Goal: Task Accomplishment & Management: Use online tool/utility

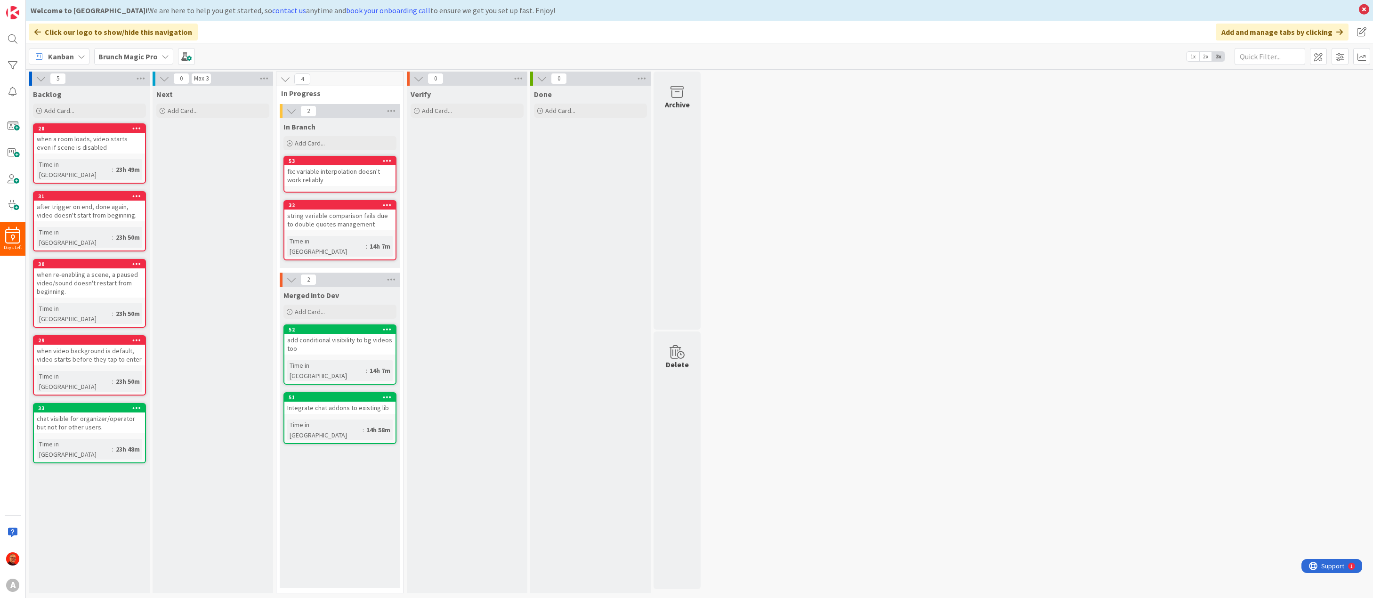
click at [162, 56] on icon at bounding box center [166, 57] width 8 height 8
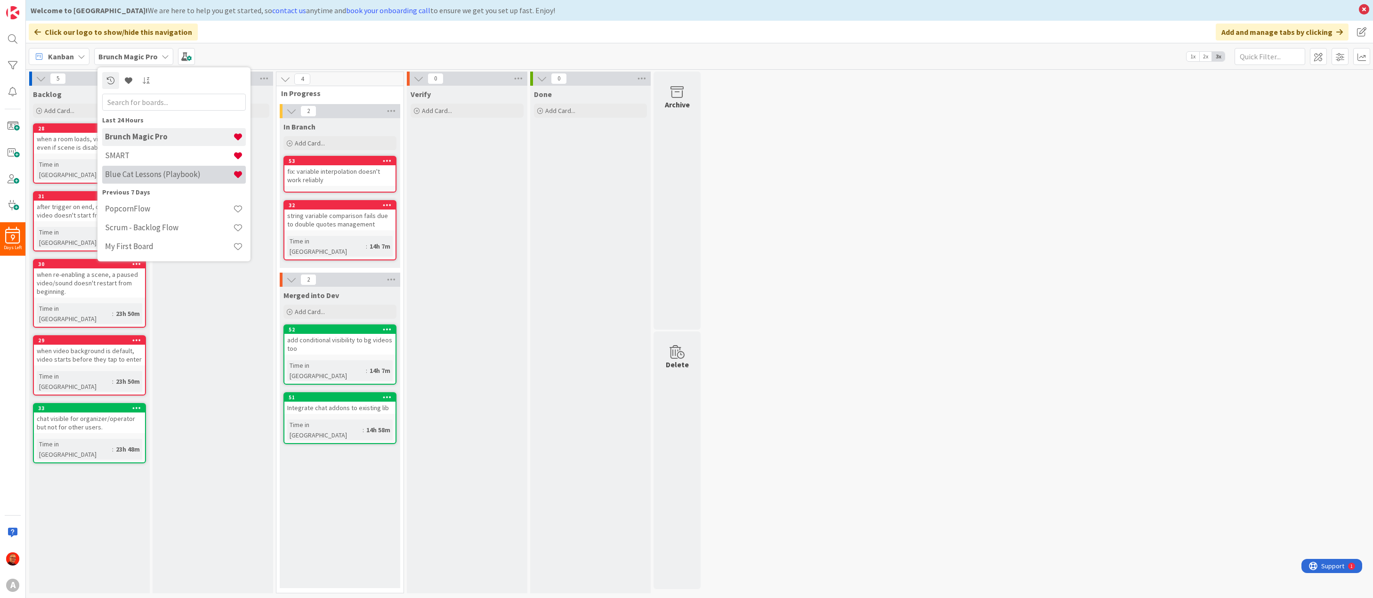
click at [154, 169] on div "Blue Cat Lessons (Playbook)" at bounding box center [174, 175] width 144 height 18
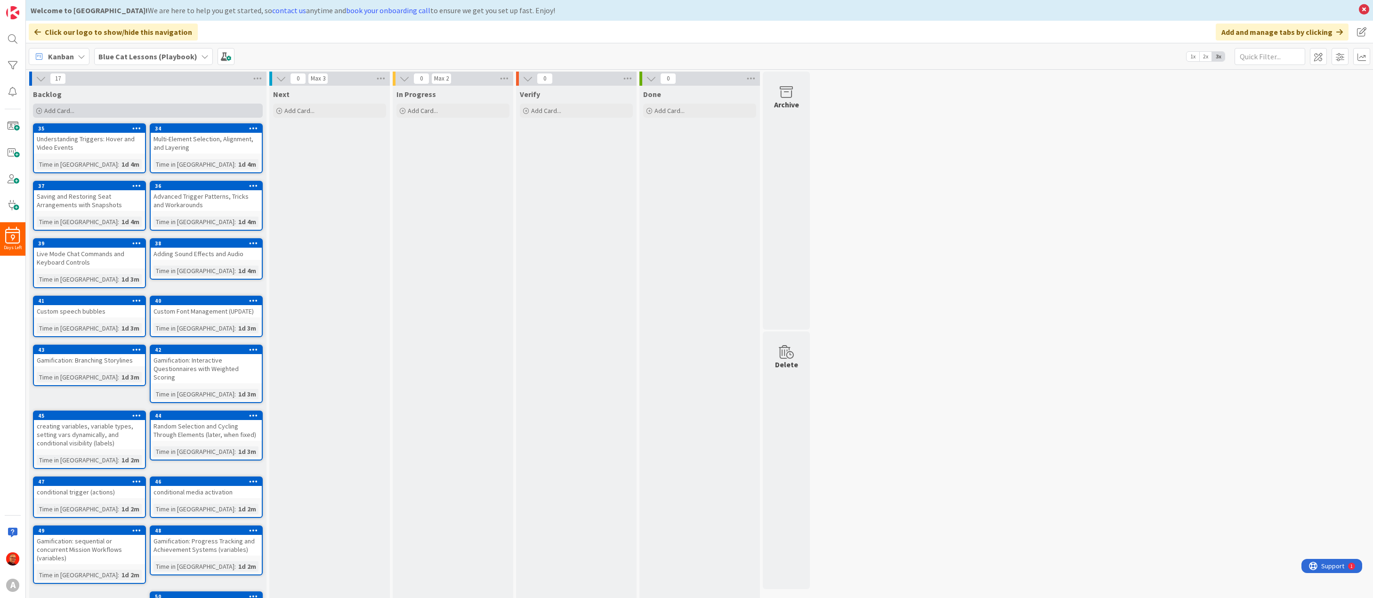
click at [65, 107] on span "Add Card..." at bounding box center [59, 110] width 30 height 8
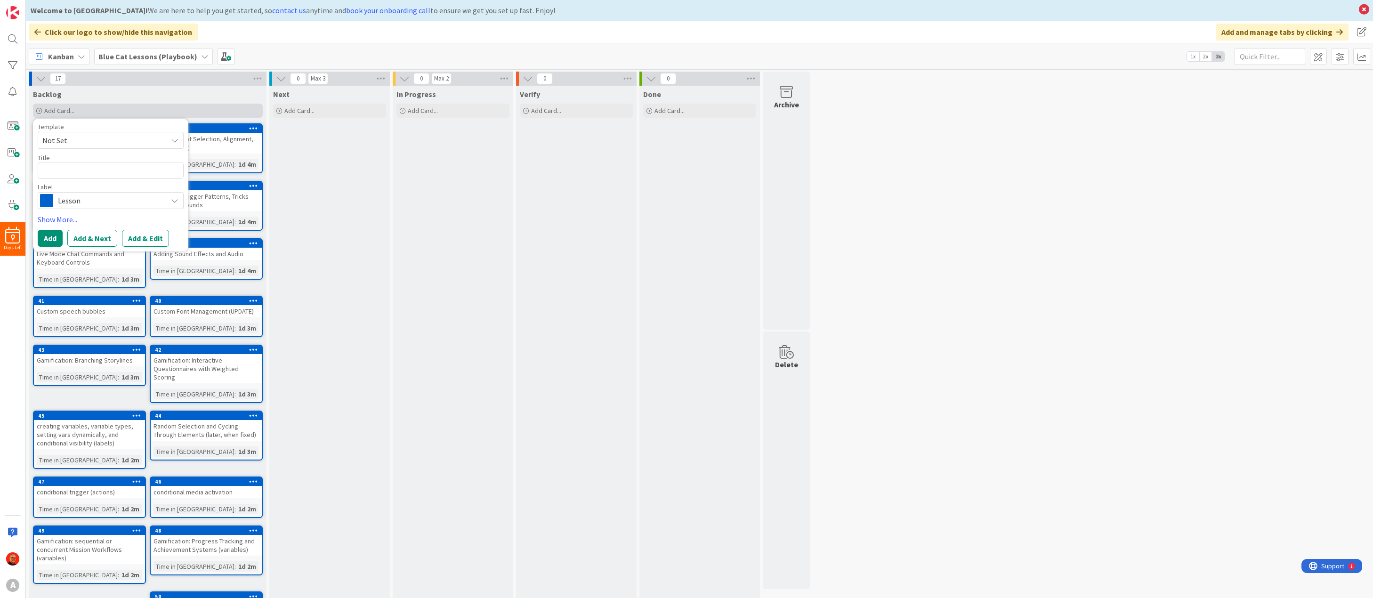
type textarea "x"
type textarea "A"
type textarea "x"
type textarea "Ad"
type textarea "x"
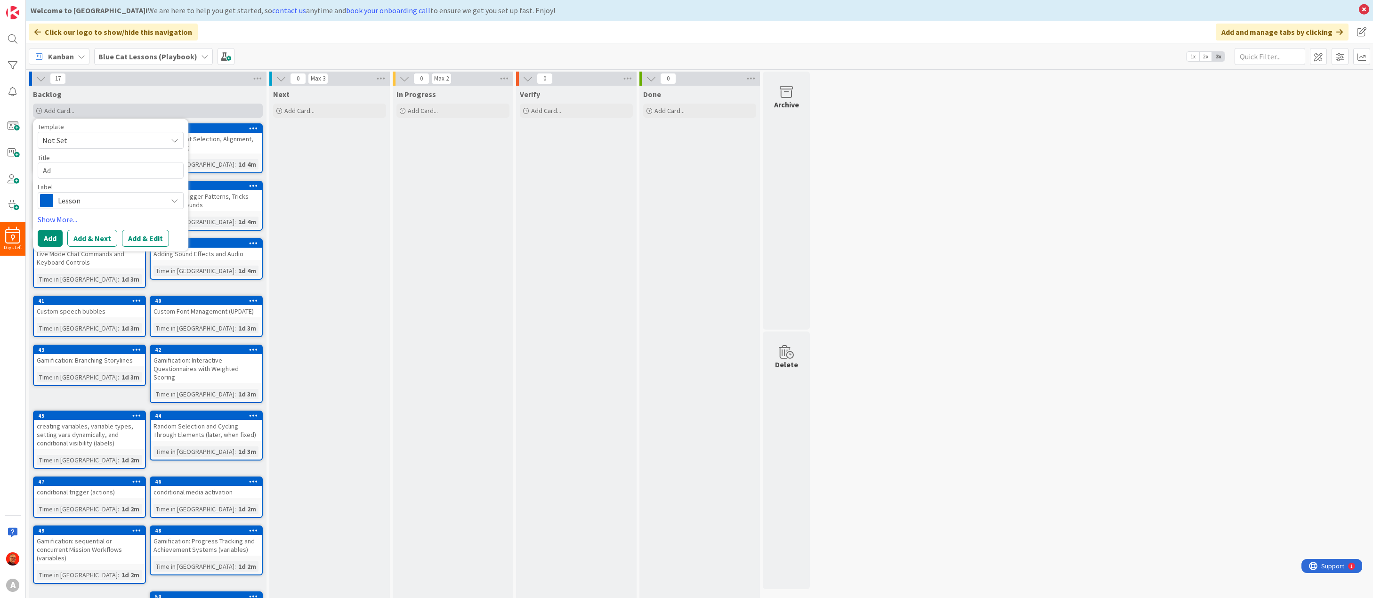
type textarea "Add"
type textarea "x"
type textarea "Add"
type textarea "x"
type textarea "Add v"
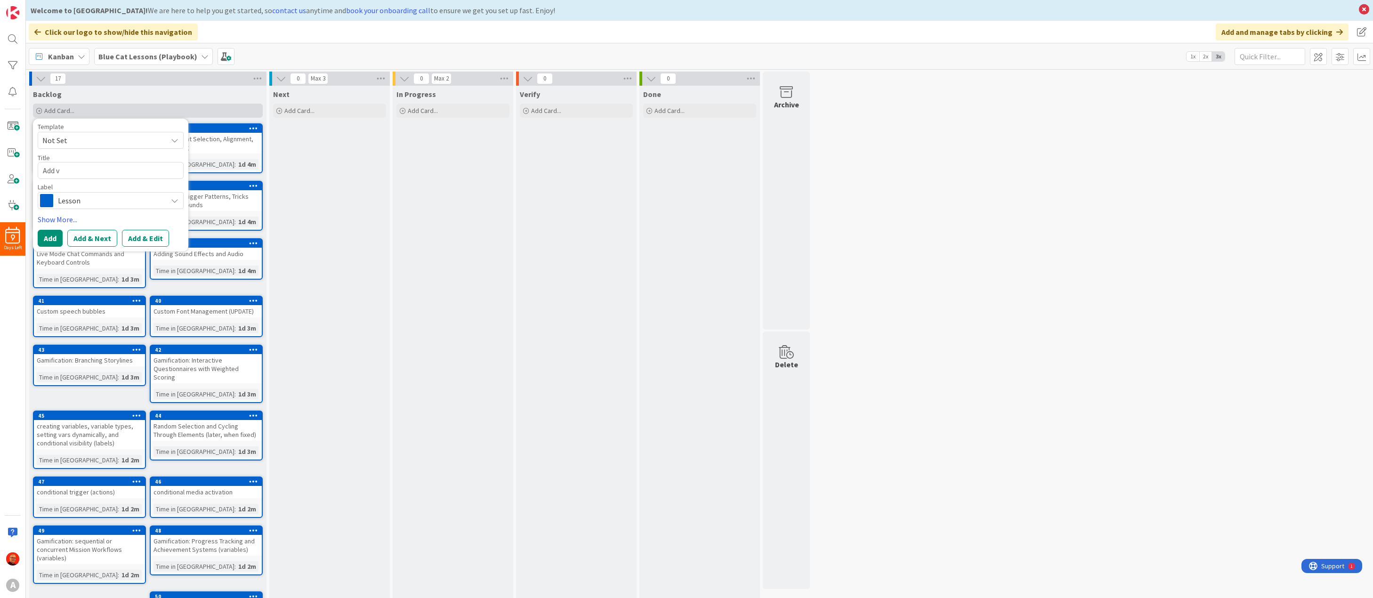
type textarea "x"
type textarea "Add va"
type textarea "x"
type textarea "Add var"
type textarea "x"
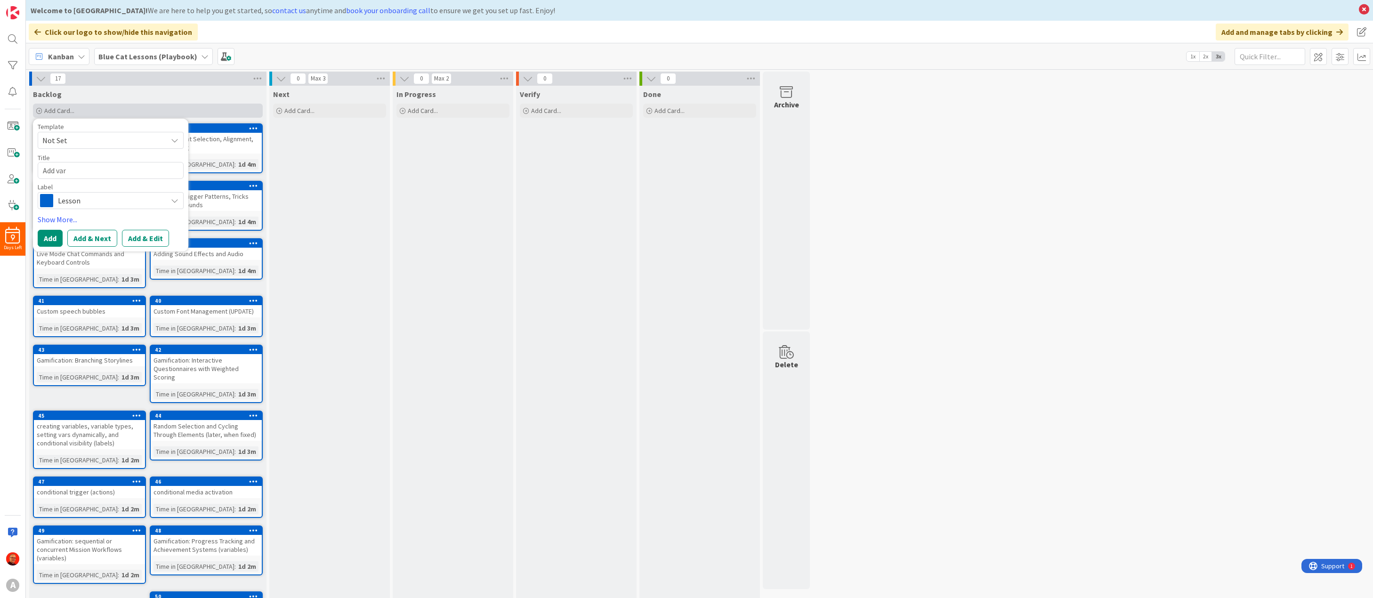
type textarea "Add vari"
type textarea "x"
type textarea "Add varia"
type textarea "x"
type textarea "Add variab"
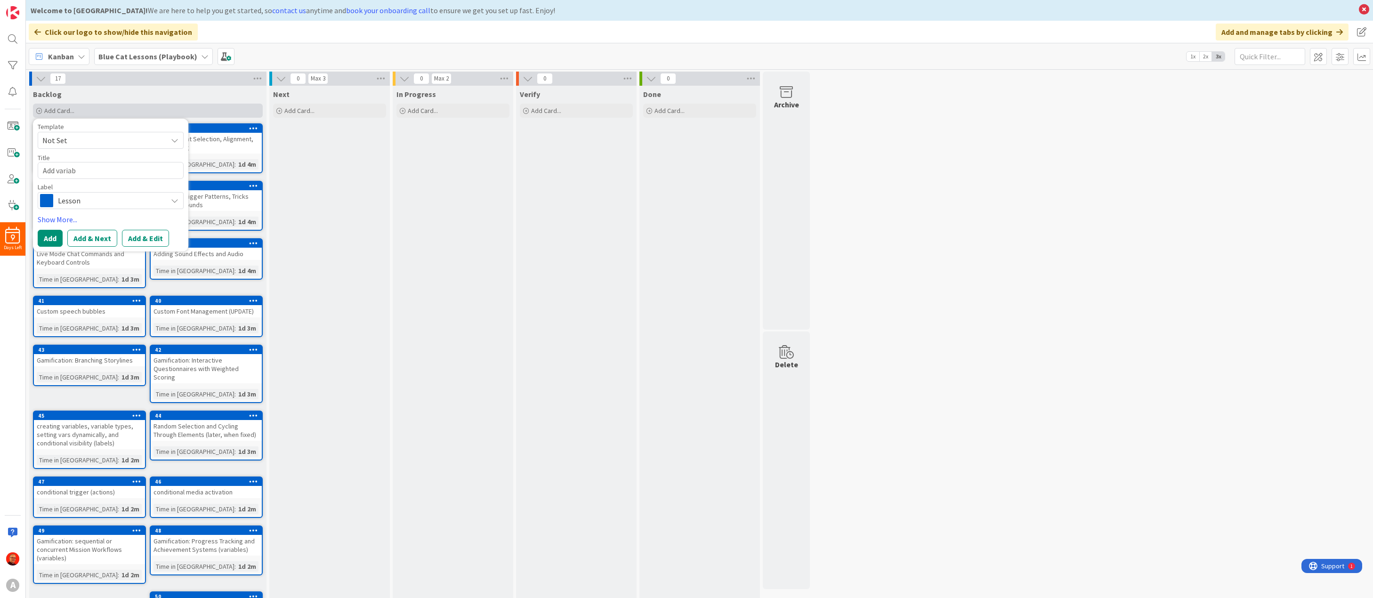
type textarea "x"
type textarea "Add variabl"
type textarea "x"
type textarea "Add variable"
type textarea "x"
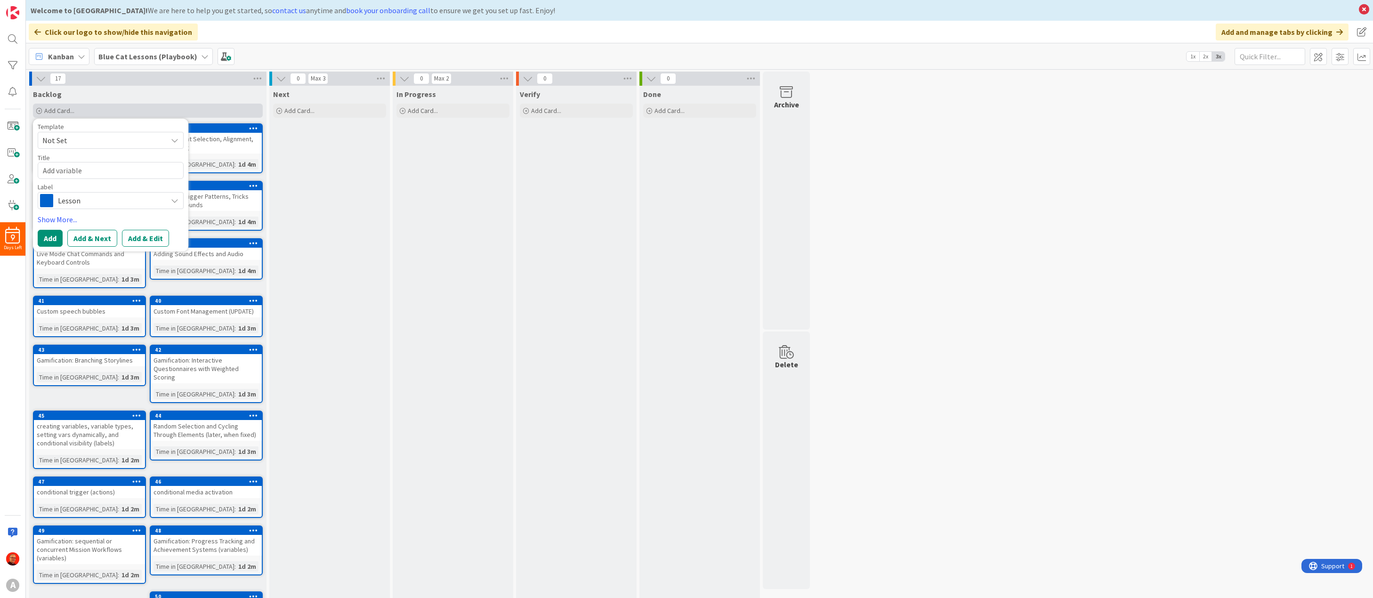
type textarea "Add variable"
type textarea "x"
type textarea "Add variable i"
type textarea "x"
type textarea "Add variable in"
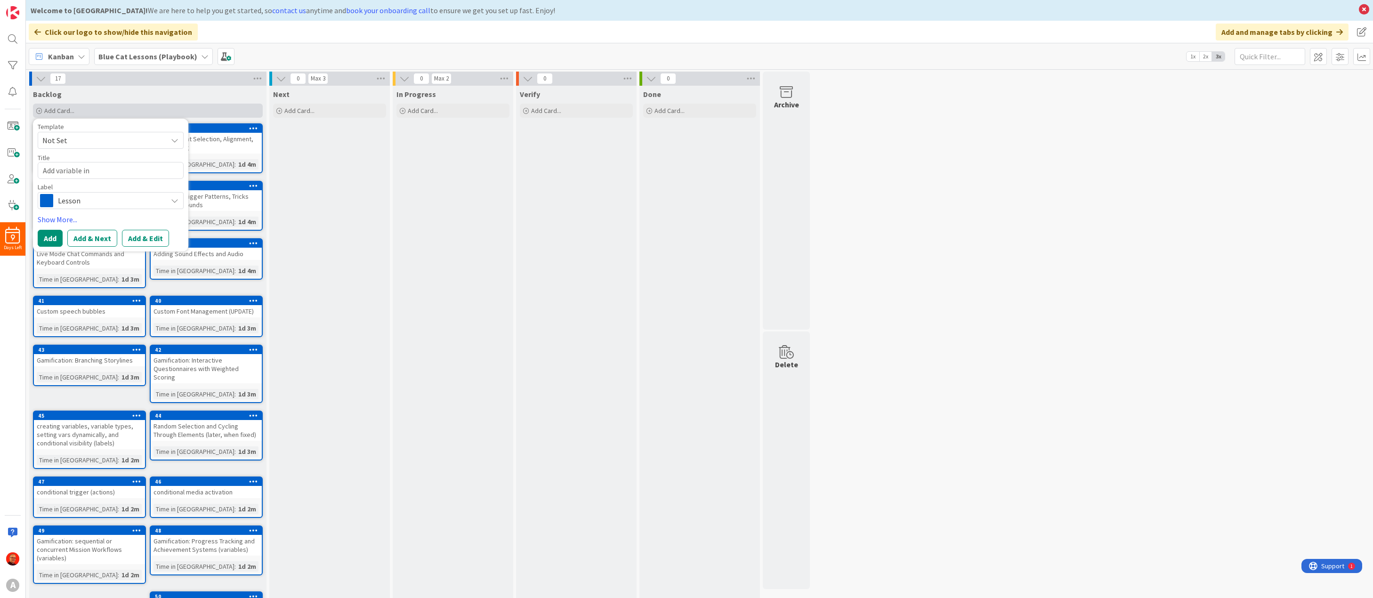
type textarea "x"
type textarea "Add variable int"
type textarea "x"
type textarea "Add variable inte"
type textarea "x"
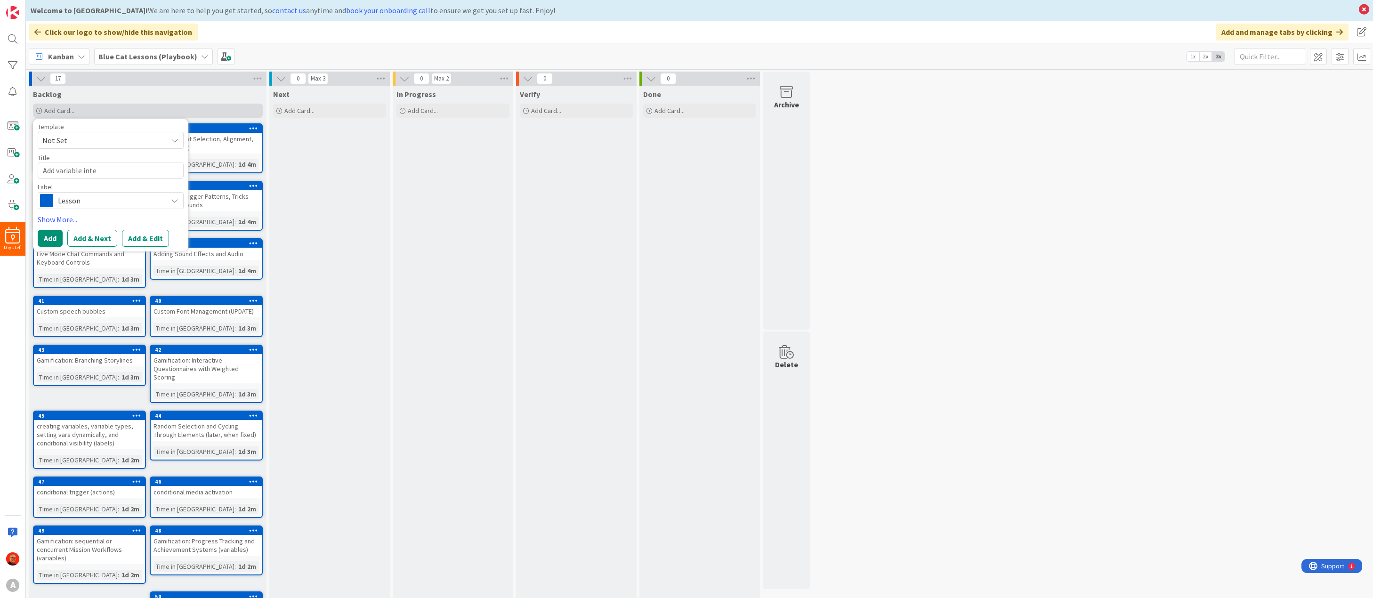
type textarea "Add variable inter"
type textarea "x"
type textarea "Add variable interp"
type textarea "x"
type textarea "Add variable interpo"
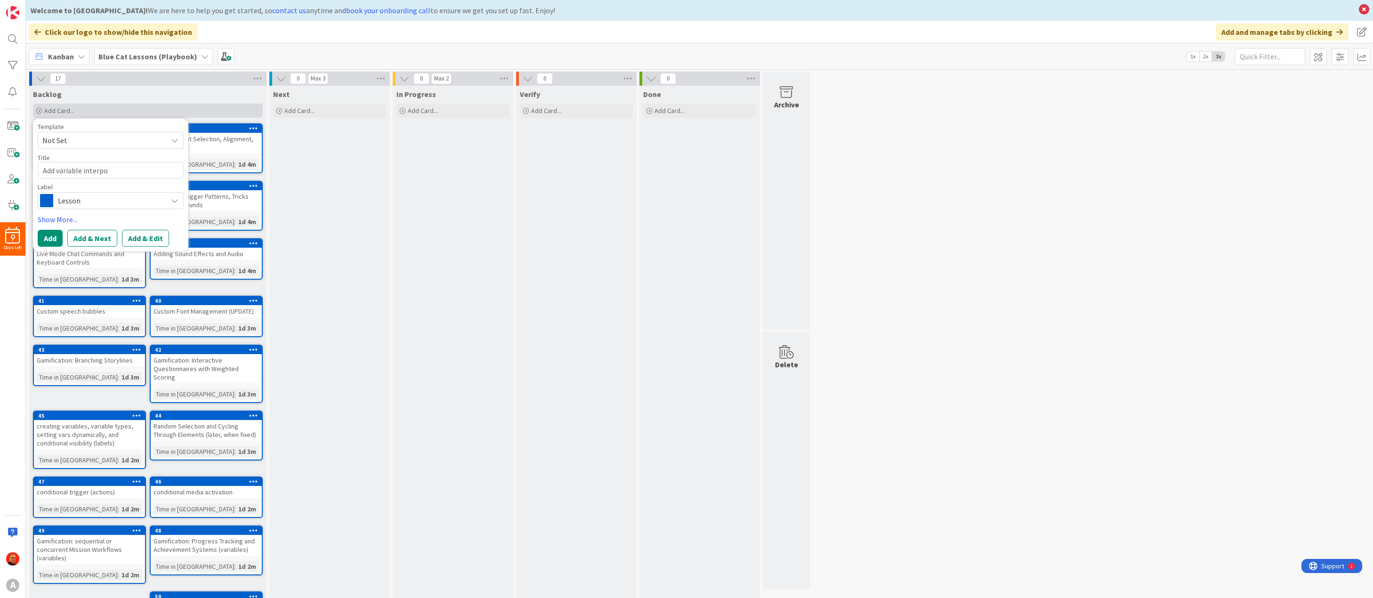
type textarea "x"
type textarea "Add variable interpol"
type textarea "x"
type textarea "Add variable interpola"
type textarea "x"
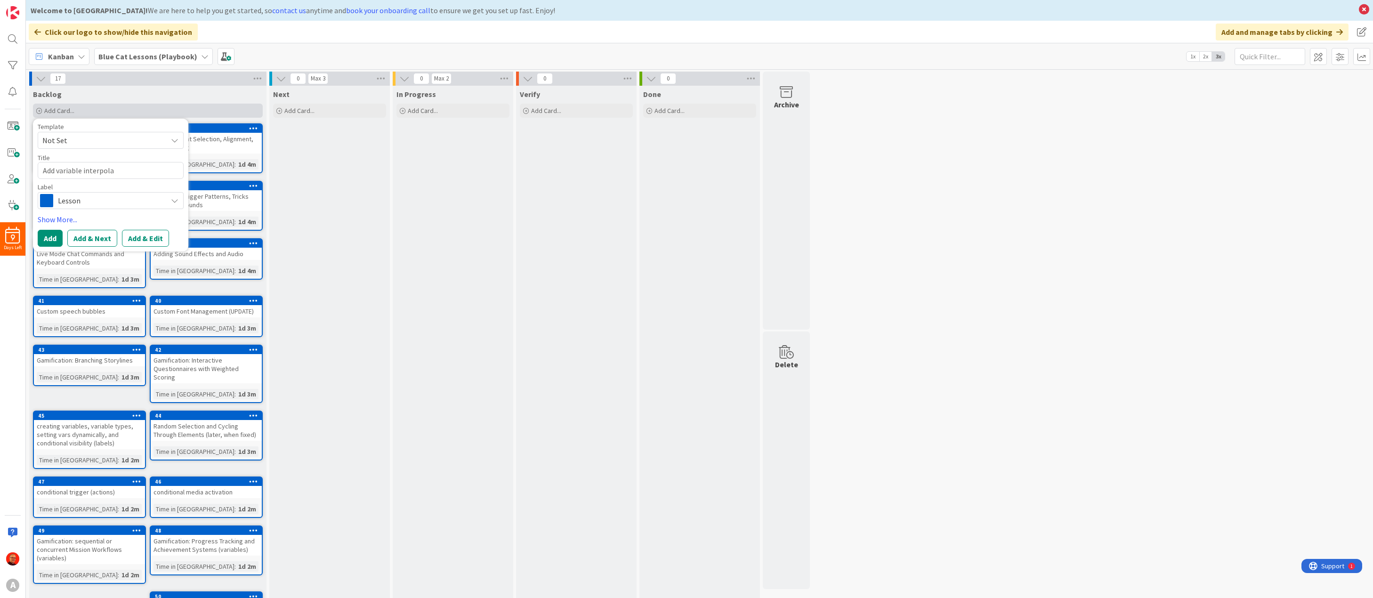
type textarea "Add variable interpolat"
type textarea "x"
type textarea "Add variable interpolati"
type textarea "x"
type textarea "Add variable interpolatio"
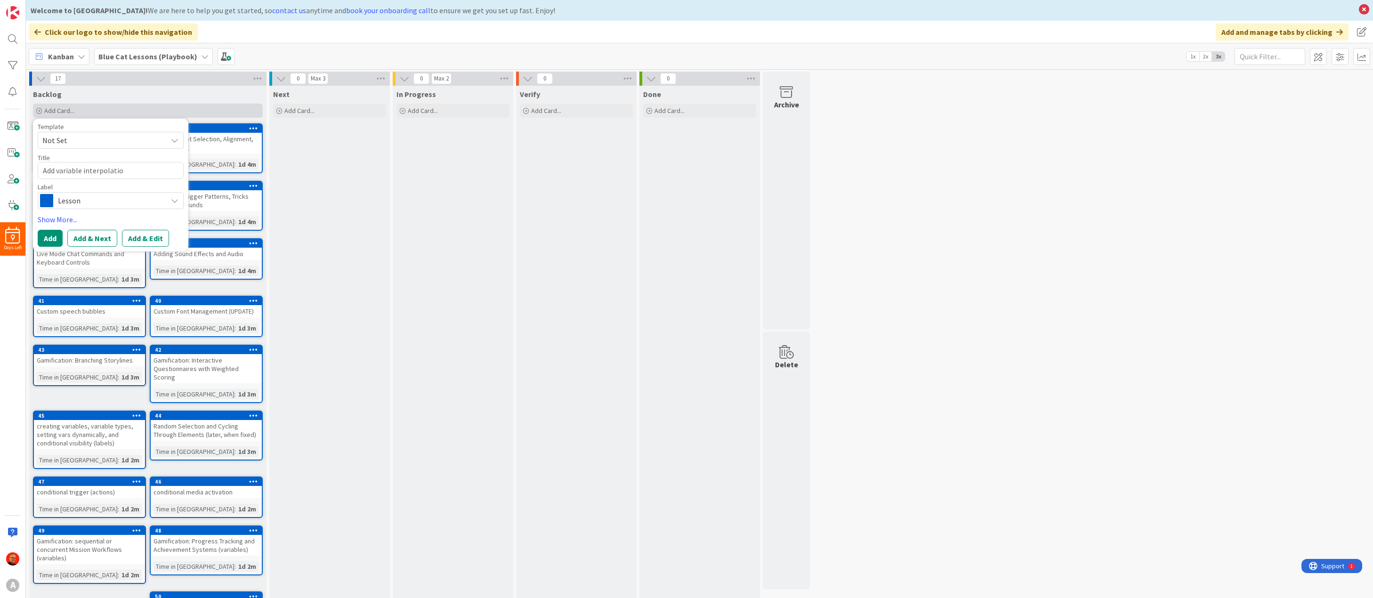
type textarea "x"
type textarea "Add variable interpolation"
click at [48, 237] on button "Add" at bounding box center [50, 238] width 25 height 17
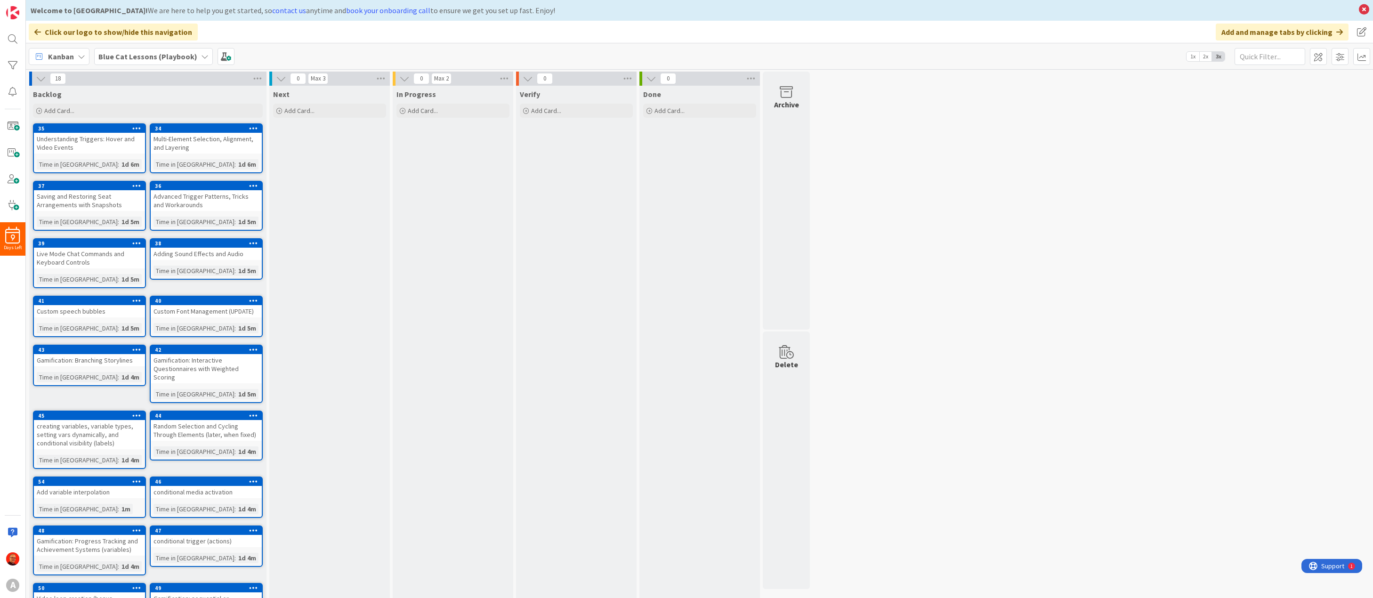
click at [129, 56] on b "Blue Cat Lessons (Playbook)" at bounding box center [147, 56] width 99 height 9
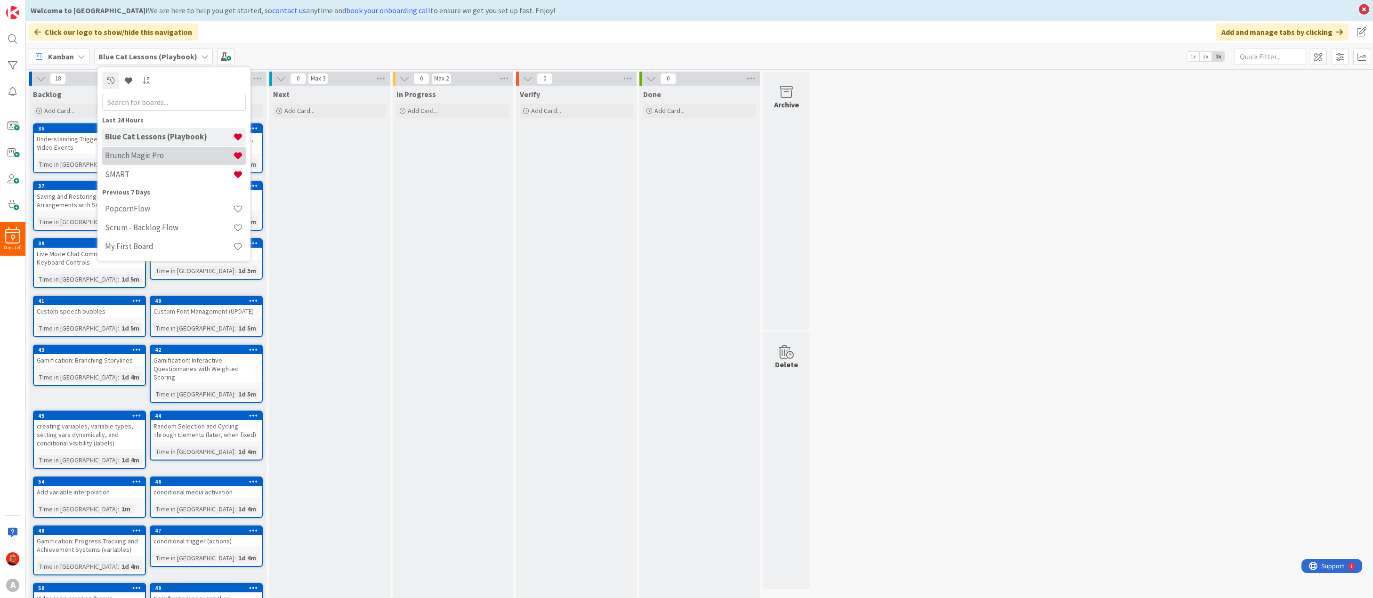
click at [146, 153] on h4 "Brunch Magic Pro" at bounding box center [169, 155] width 128 height 9
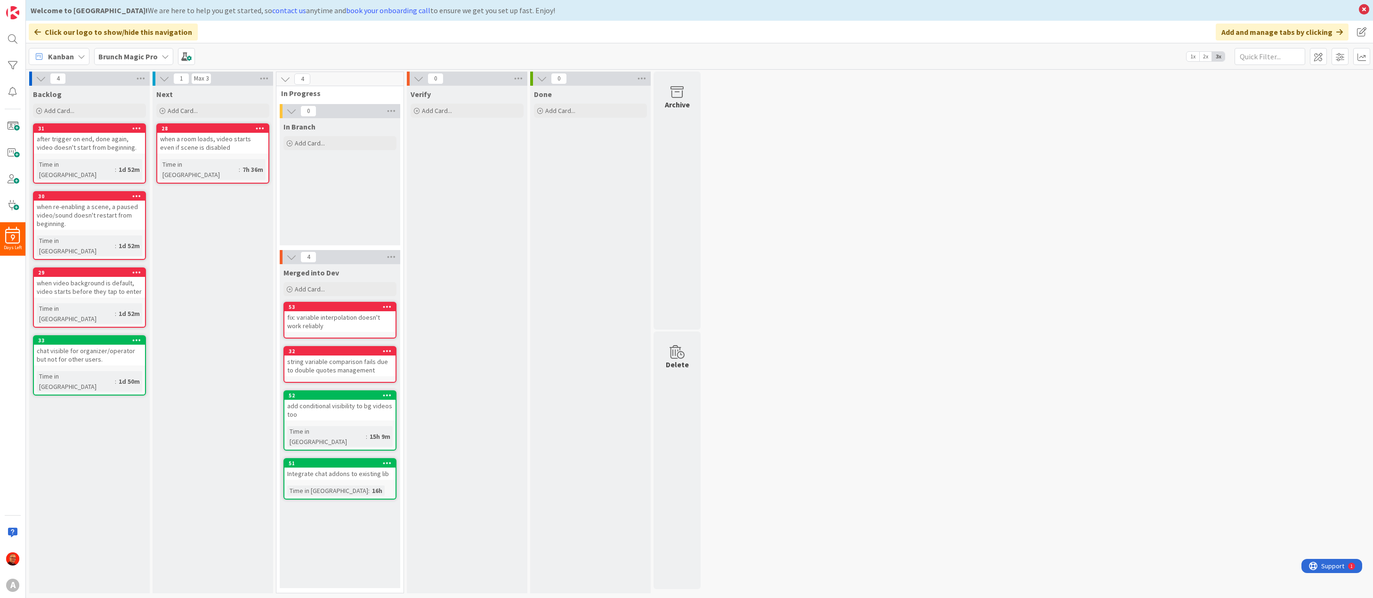
click at [209, 148] on div "when a room loads, video starts even if scene is disabled" at bounding box center [212, 143] width 111 height 21
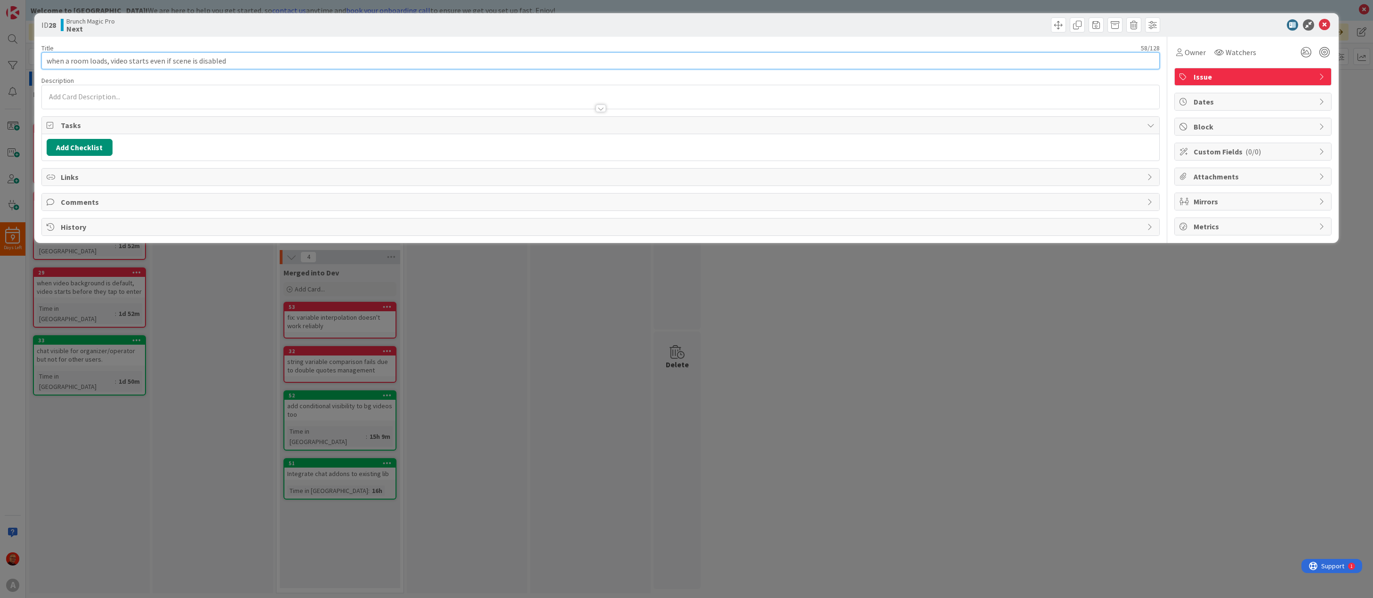
drag, startPoint x: 239, startPoint y: 58, endPoint x: 22, endPoint y: 63, distance: 217.1
click at [22, 63] on div "ID 28 Brunch Magic Pro Next Title 58 / 128 when a room loads, video starts even…" at bounding box center [686, 299] width 1373 height 598
click at [1326, 24] on icon at bounding box center [1324, 24] width 11 height 11
